Goal: Transaction & Acquisition: Book appointment/travel/reservation

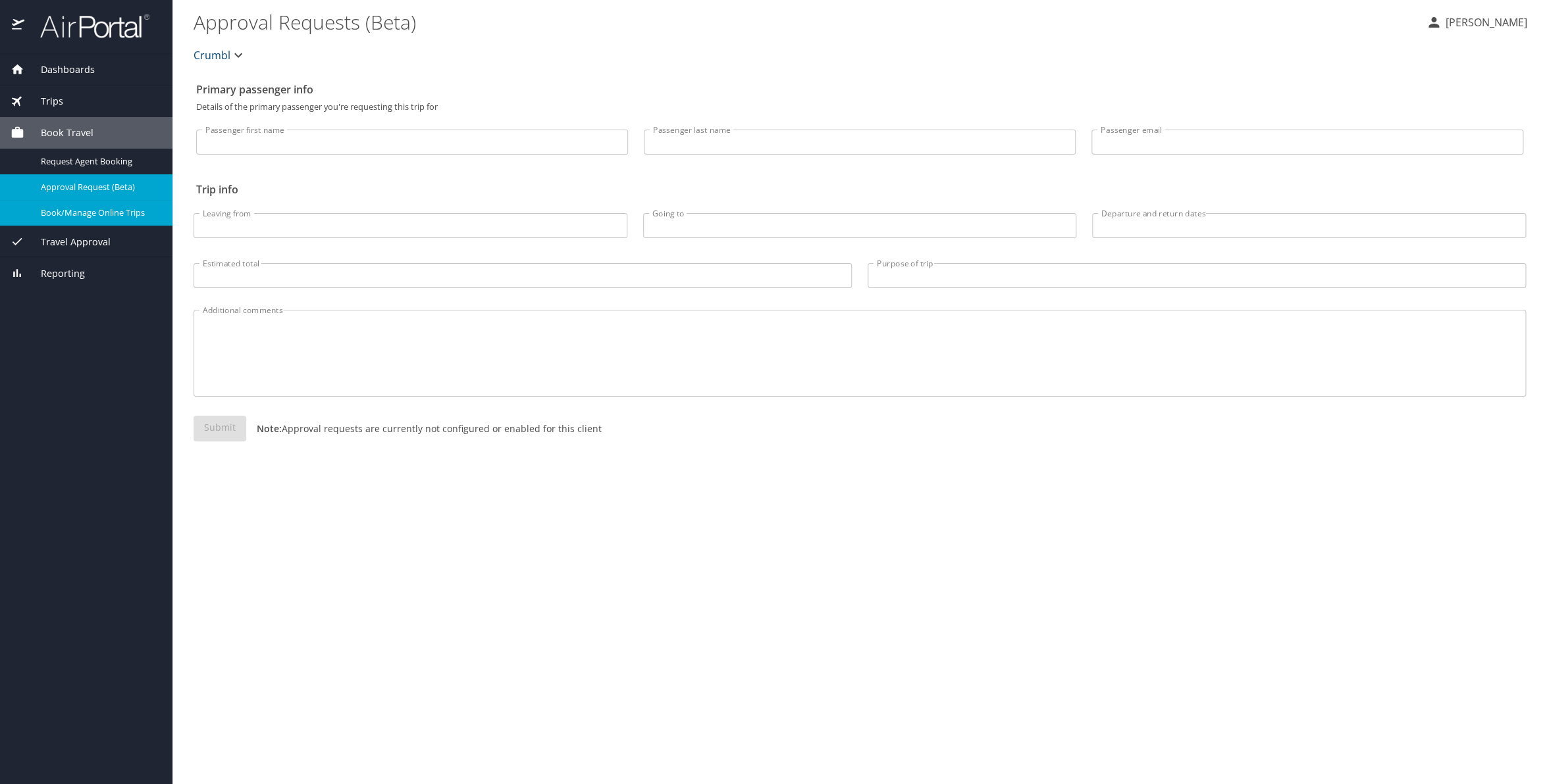
click at [60, 220] on div "Book/Manage Online Trips" at bounding box center [86, 213] width 151 height 15
click at [109, 205] on div "Book/Manage Online Trips" at bounding box center [86, 213] width 151 height 15
click at [64, 210] on span "Book/Manage Online Trips" at bounding box center [99, 212] width 116 height 13
